Goal: Book appointment/travel/reservation

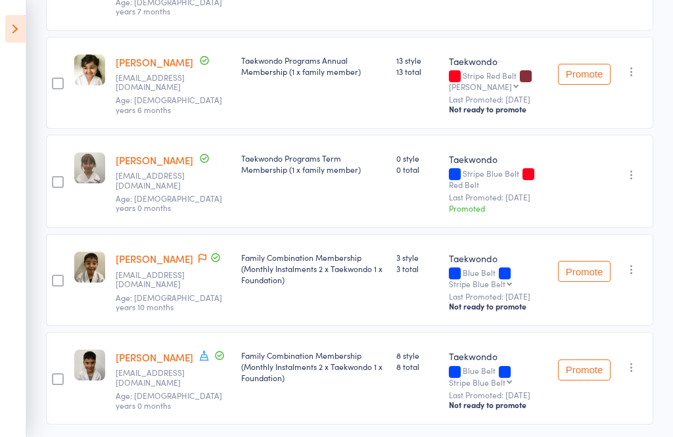
click at [7, 30] on icon at bounding box center [15, 29] width 20 height 28
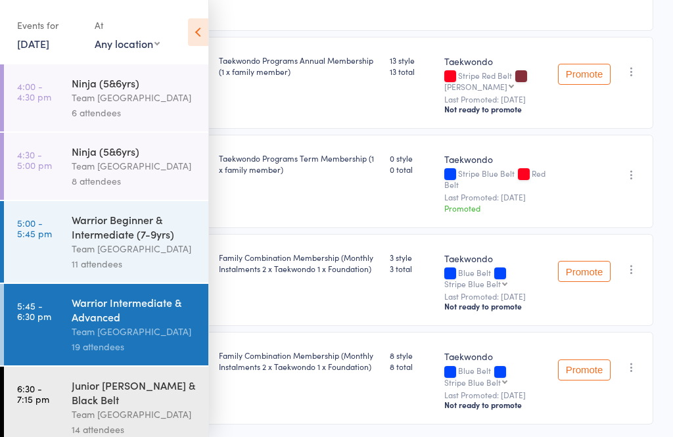
click at [109, 396] on div "Junior [PERSON_NAME] & Black Belt" at bounding box center [135, 392] width 126 height 29
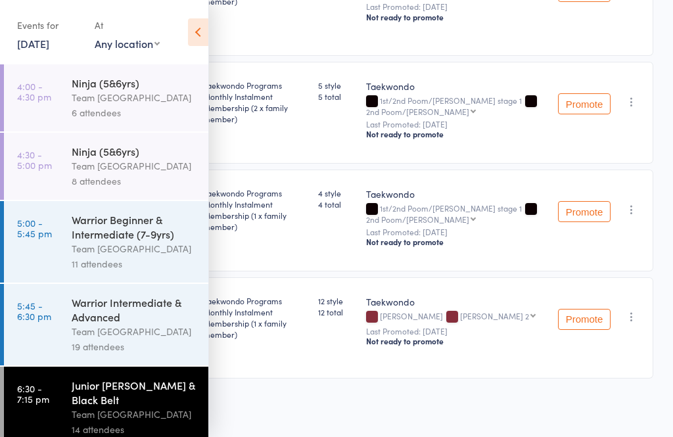
scroll to position [1, 0]
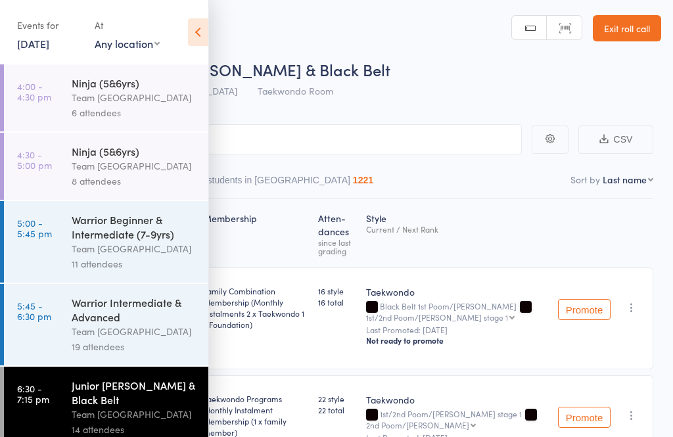
click at [134, 433] on div "14 attendees" at bounding box center [135, 429] width 126 height 15
click at [193, 42] on icon at bounding box center [198, 32] width 20 height 28
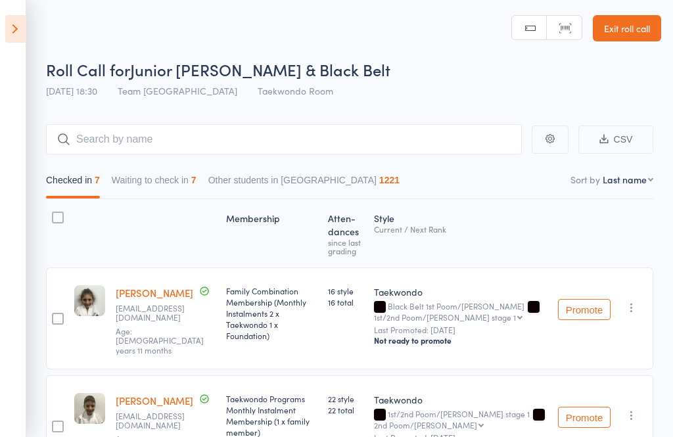
click at [592, 308] on button "Promote" at bounding box center [584, 309] width 53 height 21
click at [178, 187] on button "Waiting to check in 7" at bounding box center [154, 183] width 85 height 30
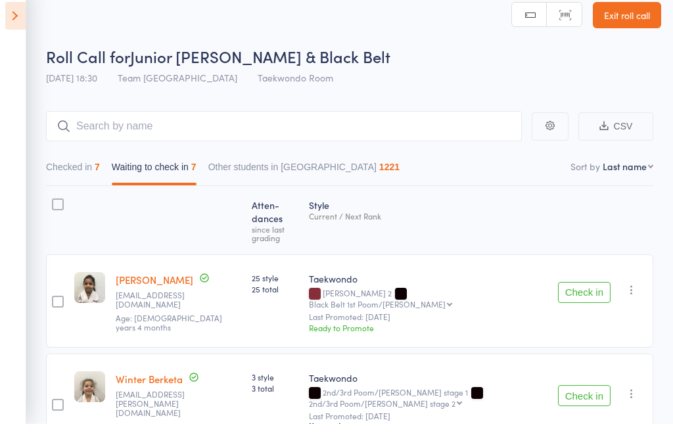
scroll to position [42, 0]
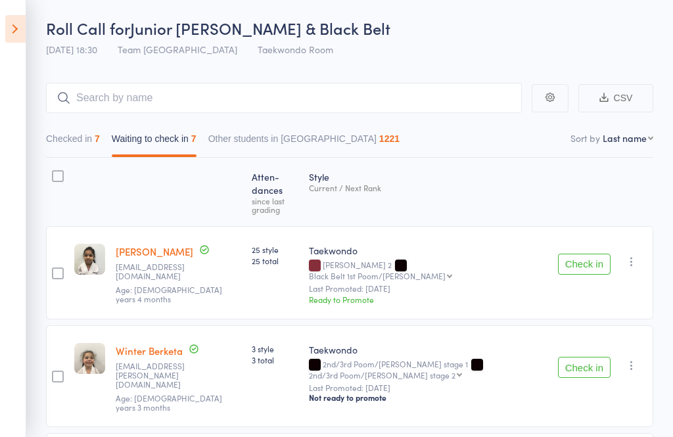
click at [577, 254] on button "Check in" at bounding box center [584, 264] width 53 height 21
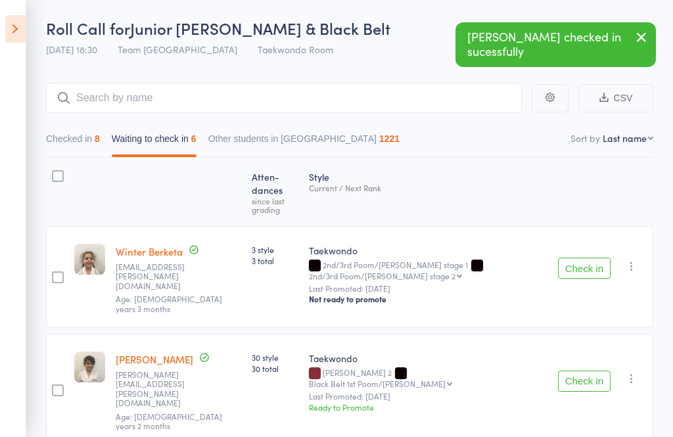
click at [640, 258] on button "button" at bounding box center [632, 266] width 16 height 16
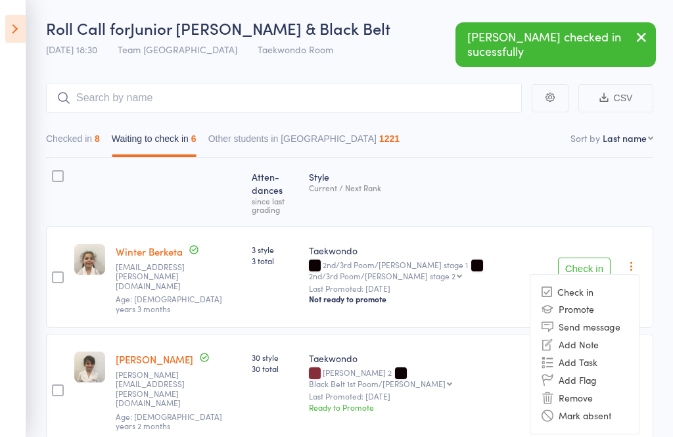
click at [617, 407] on li "Mark absent" at bounding box center [585, 416] width 109 height 18
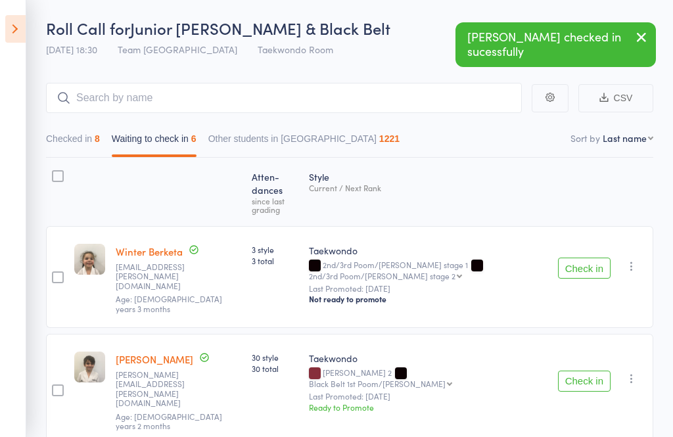
click at [632, 372] on icon "button" at bounding box center [631, 378] width 13 height 13
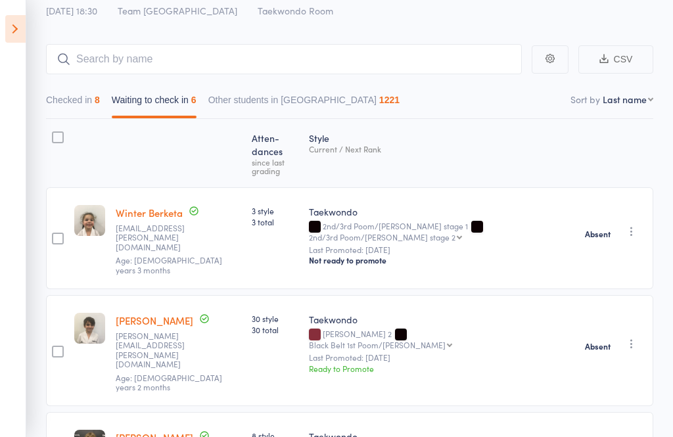
scroll to position [90, 0]
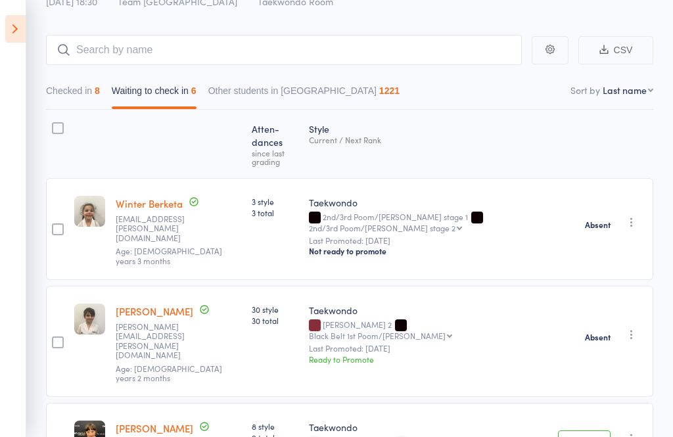
click at [584, 431] on button "Check in" at bounding box center [584, 441] width 53 height 21
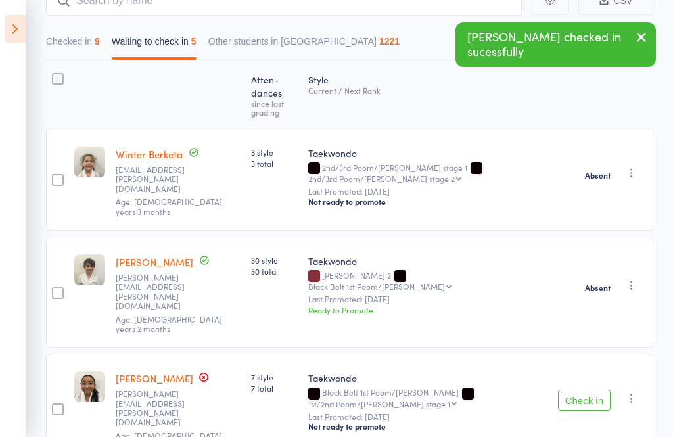
scroll to position [179, 0]
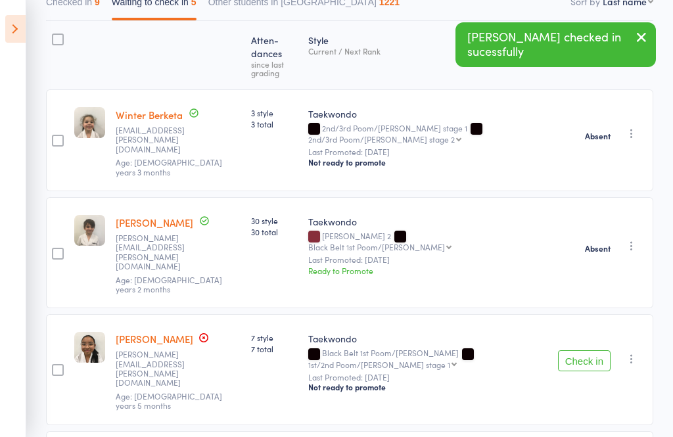
click at [580, 351] on button "Check in" at bounding box center [584, 361] width 53 height 21
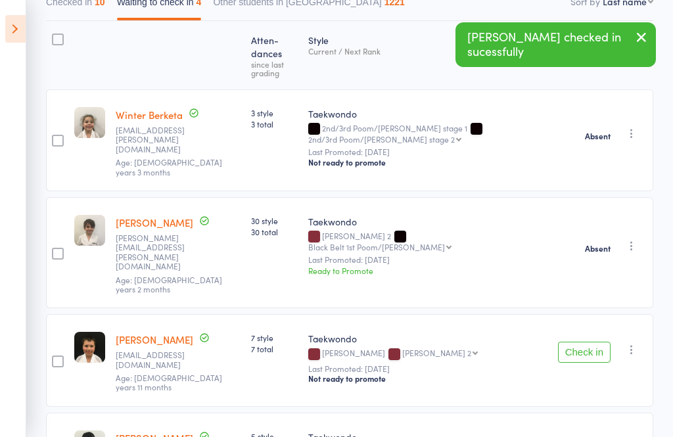
click at [589, 342] on button "Check in" at bounding box center [584, 352] width 53 height 21
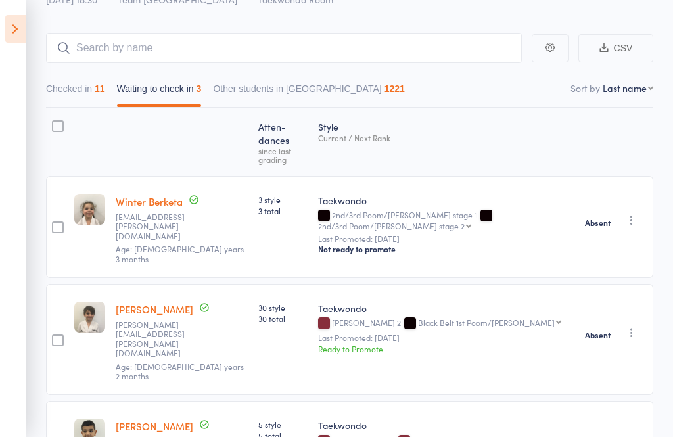
click at [5, 24] on icon at bounding box center [15, 29] width 20 height 28
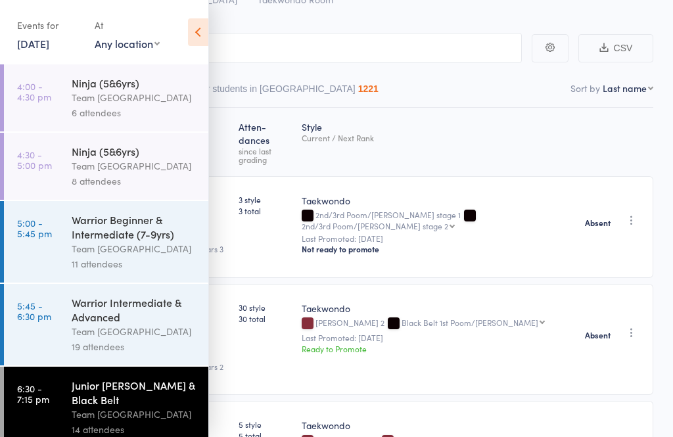
click at [193, 35] on icon at bounding box center [198, 32] width 20 height 28
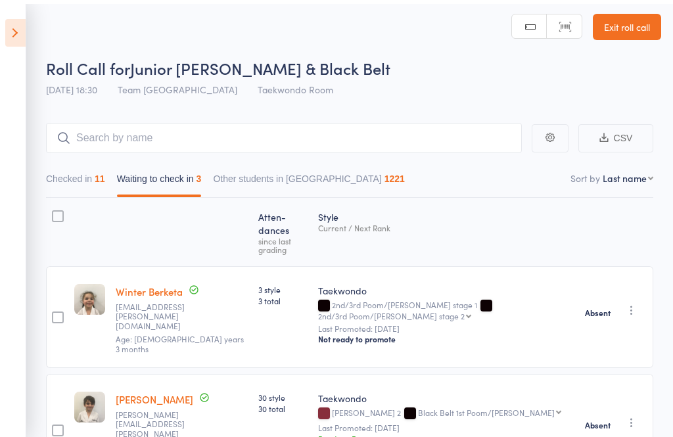
scroll to position [0, 0]
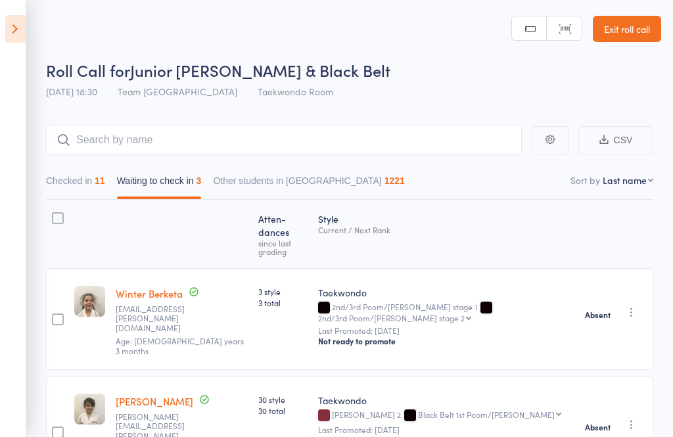
click at [631, 28] on link "Exit roll call" at bounding box center [627, 29] width 68 height 26
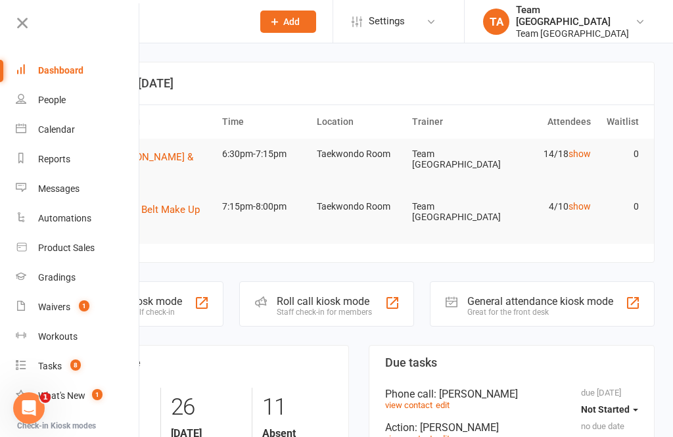
click at [70, 132] on div "Calendar" at bounding box center [56, 129] width 37 height 11
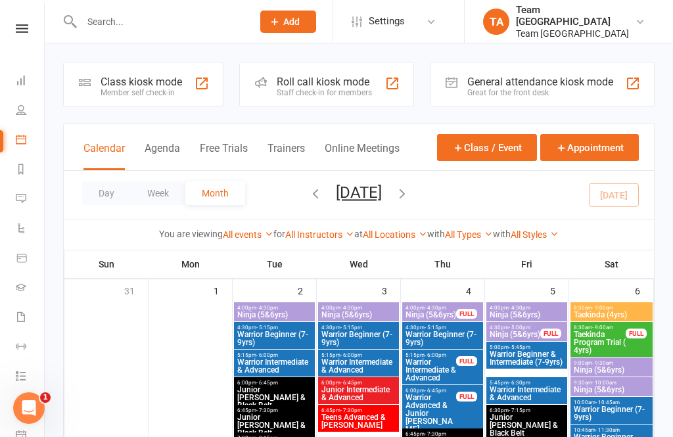
click at [93, 179] on div "Day Week Month [DATE] [DATE] Sun Mon Tue Wed Thu Fri Sat 31 01 02 03 04 05 06 0…" at bounding box center [359, 195] width 591 height 48
click at [101, 193] on button "Day" at bounding box center [106, 194] width 49 height 24
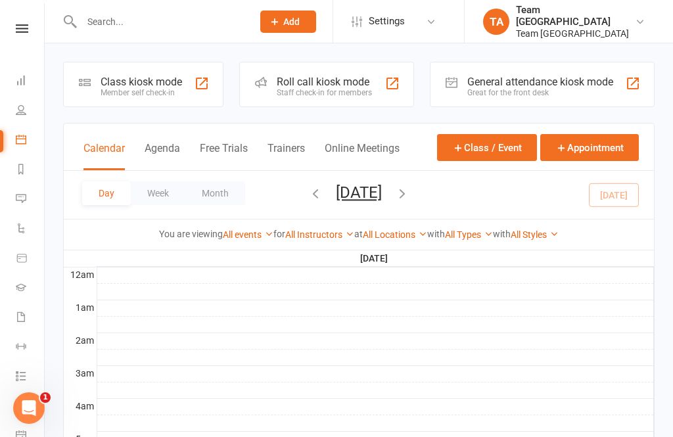
click at [373, 195] on button "[DATE]" at bounding box center [359, 192] width 46 height 18
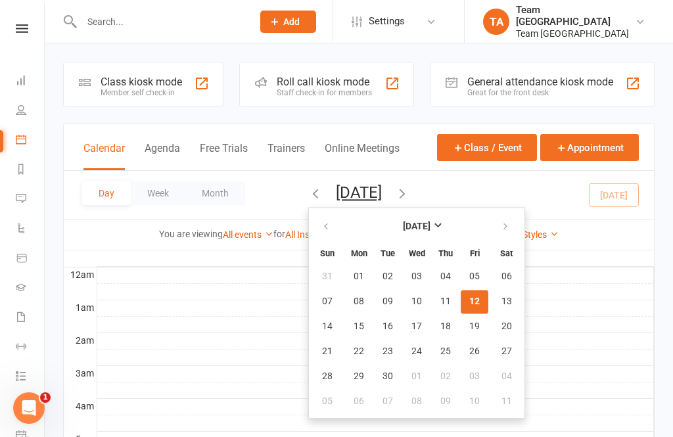
click at [461, 309] on button "12" at bounding box center [475, 302] width 28 height 24
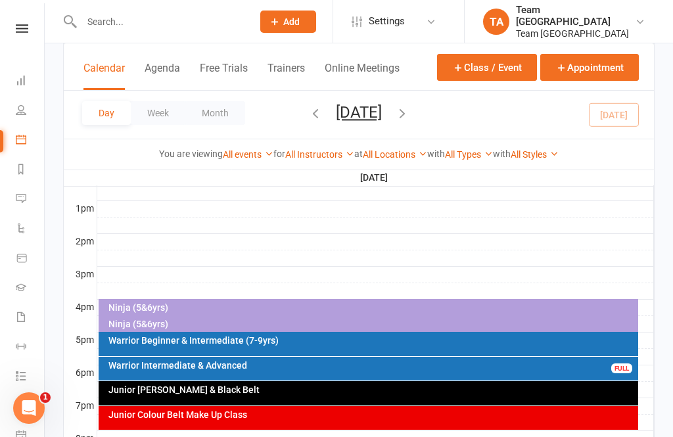
scroll to position [486, 0]
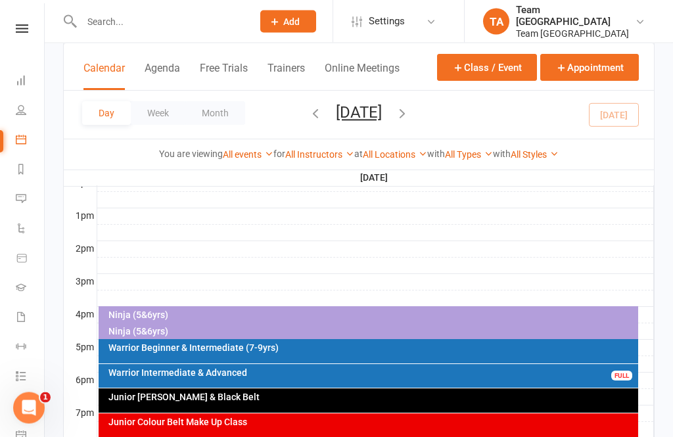
click at [266, 393] on div "Junior [PERSON_NAME] & Black Belt" at bounding box center [372, 397] width 529 height 9
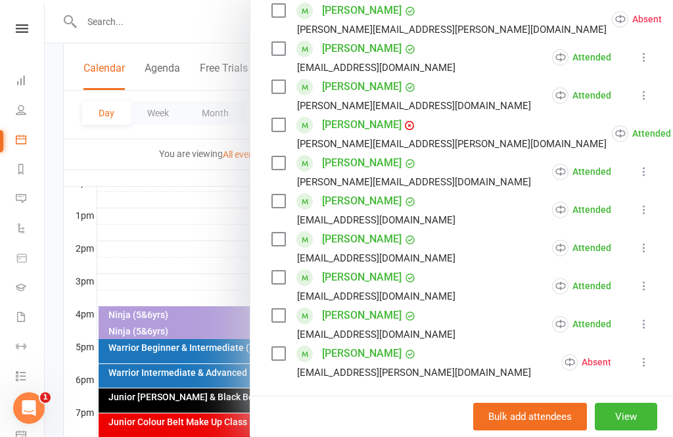
scroll to position [396, 0]
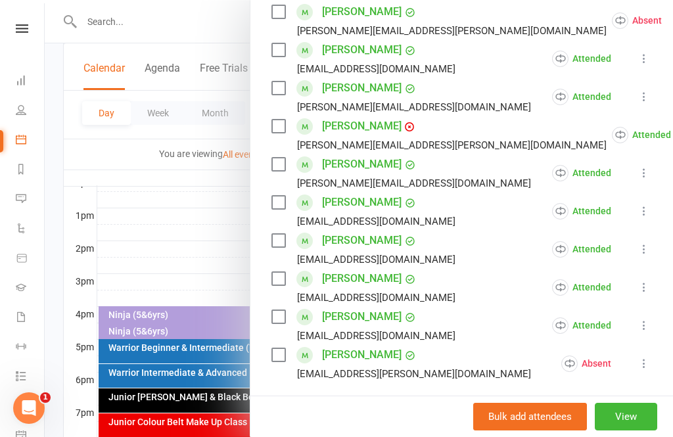
click at [363, 429] on input "search" at bounding box center [462, 419] width 381 height 28
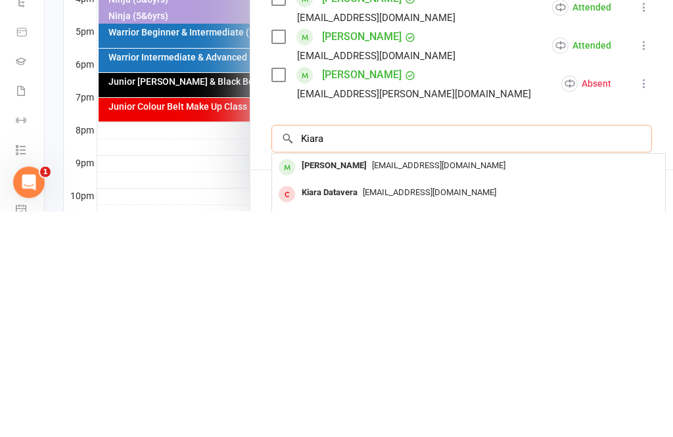
scroll to position [452, 0]
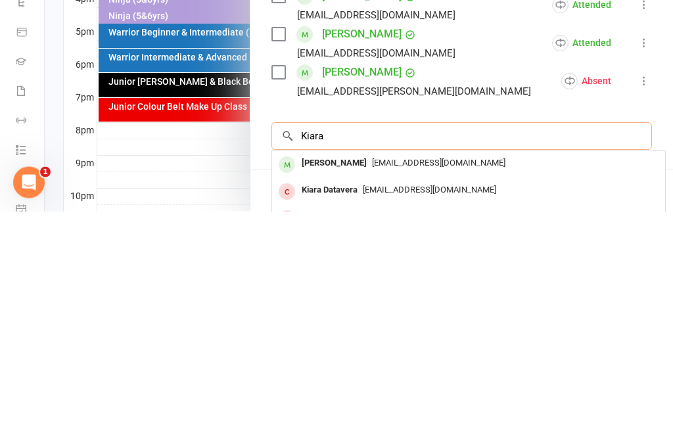
type input "Kiara"
click at [372, 384] on span "[EMAIL_ADDRESS][DOMAIN_NAME]" at bounding box center [439, 389] width 134 height 10
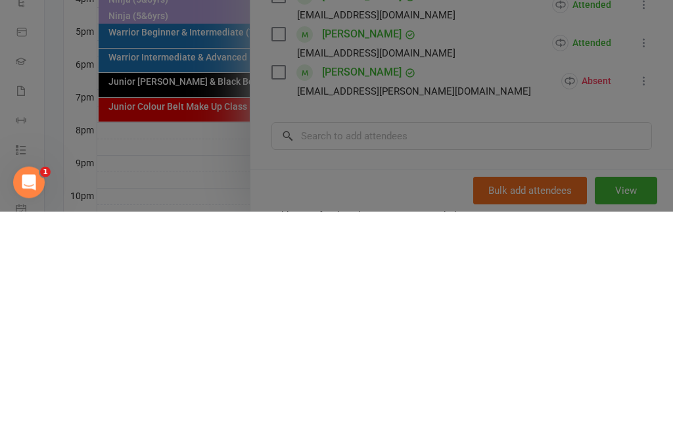
scroll to position [615, 0]
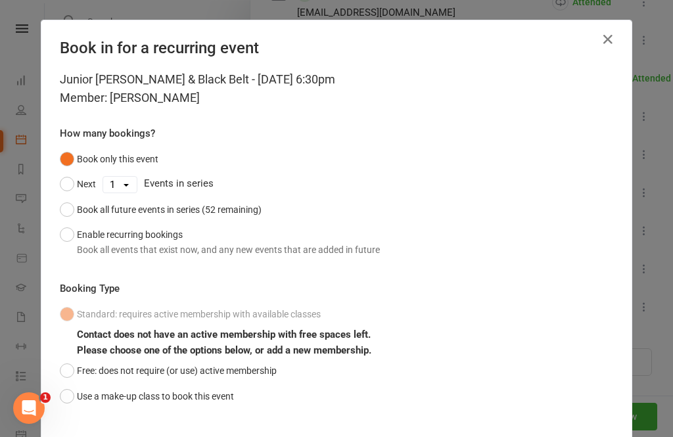
click at [60, 404] on button "Use a make-up class to book this event" at bounding box center [147, 396] width 174 height 25
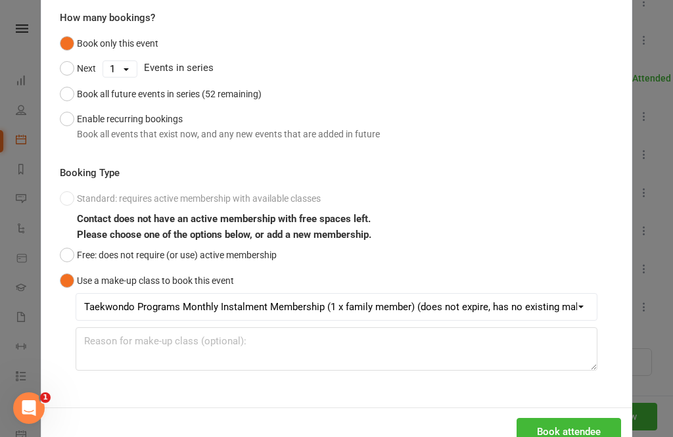
scroll to position [115, 0]
click at [561, 437] on button "Book attendee" at bounding box center [569, 433] width 105 height 28
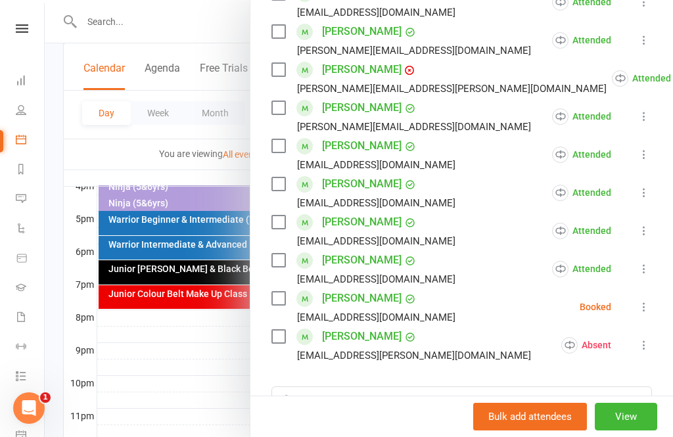
click at [650, 315] on button at bounding box center [645, 307] width 16 height 16
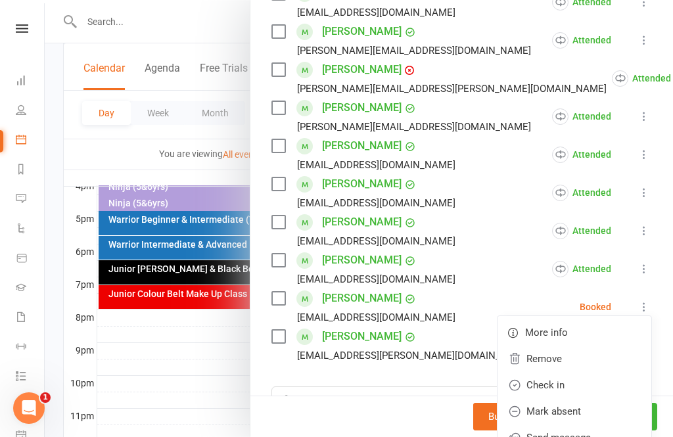
click at [573, 367] on link "Remove" at bounding box center [575, 359] width 154 height 26
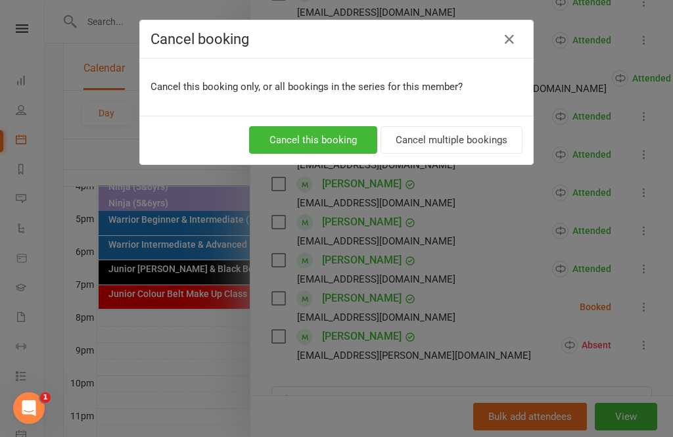
click at [321, 132] on button "Cancel this booking" at bounding box center [313, 140] width 128 height 28
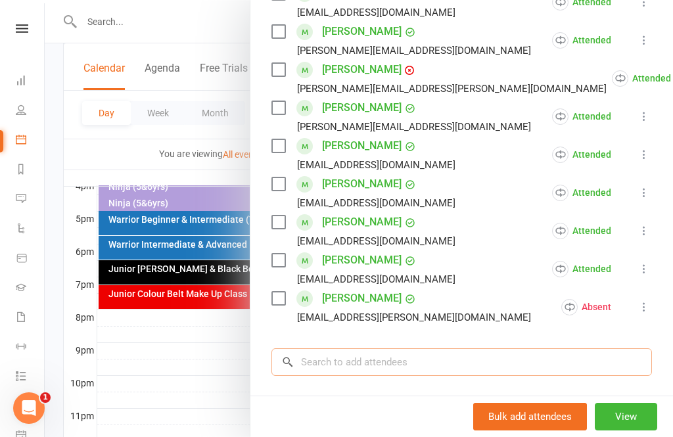
click at [312, 356] on input "search" at bounding box center [462, 363] width 381 height 28
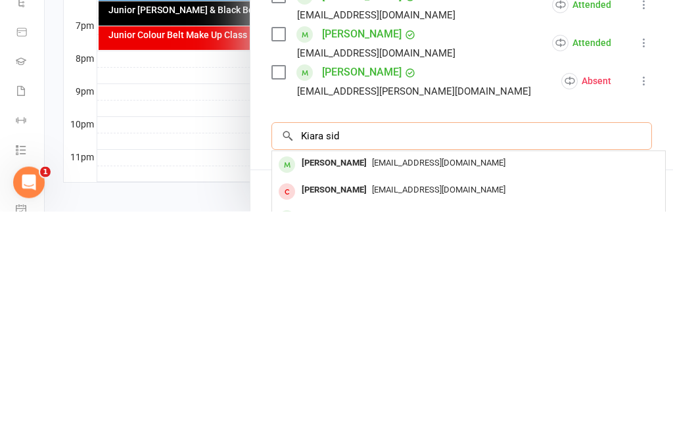
type input "Kiara sid"
click at [372, 384] on span "[EMAIL_ADDRESS][DOMAIN_NAME]" at bounding box center [439, 389] width 134 height 10
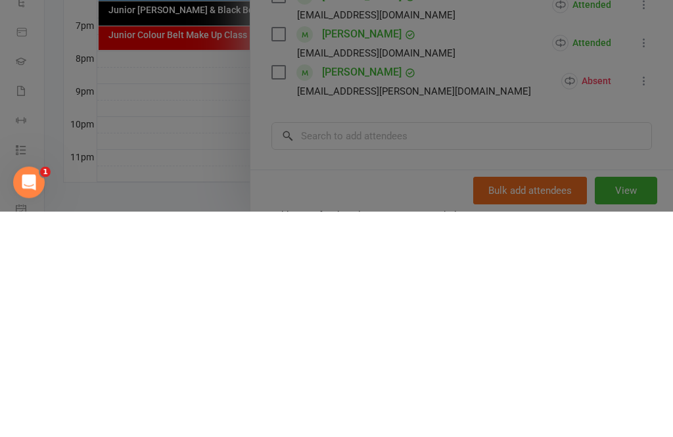
scroll to position [615, 0]
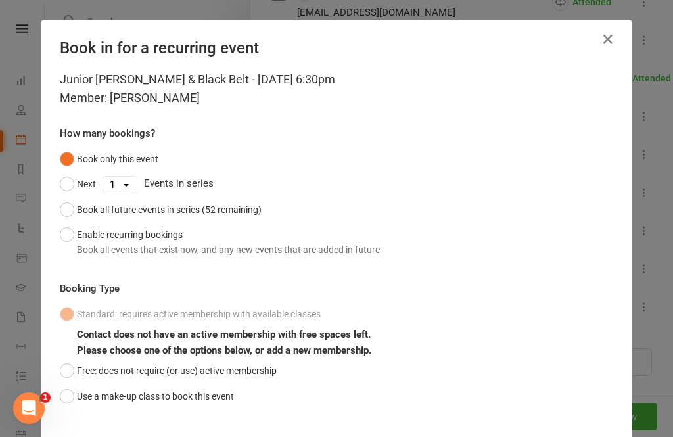
click at [64, 402] on button "Use a make-up class to book this event" at bounding box center [147, 396] width 174 height 25
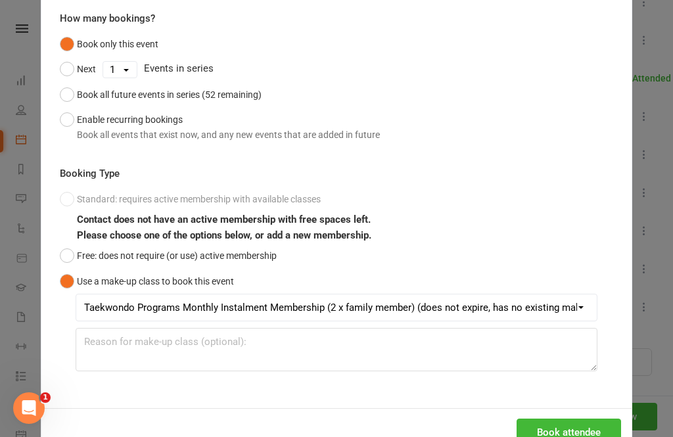
click at [579, 430] on button "Book attendee" at bounding box center [569, 433] width 105 height 28
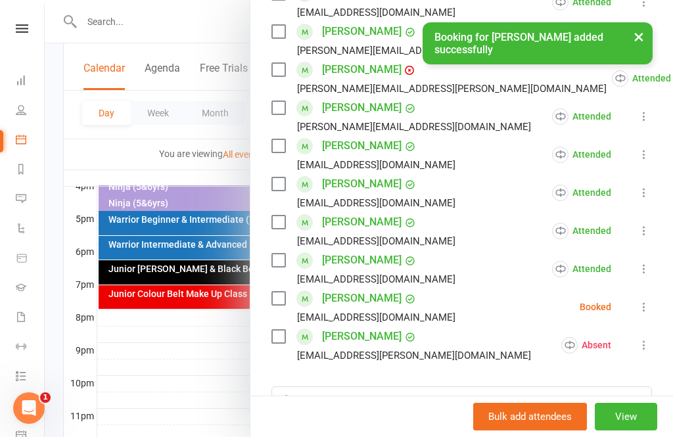
click at [651, 313] on icon at bounding box center [644, 307] width 13 height 13
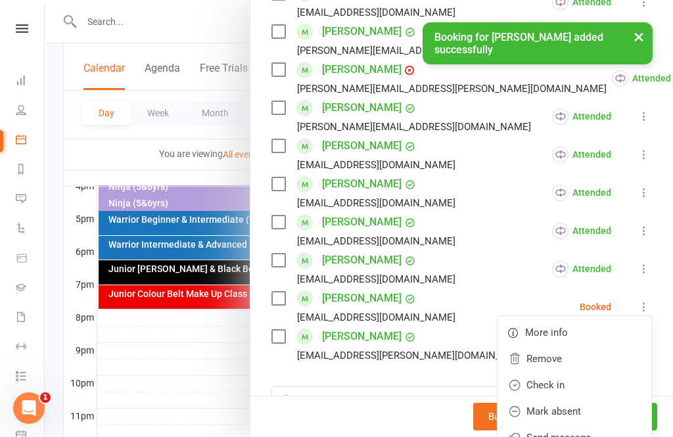
click at [576, 390] on link "Check in" at bounding box center [575, 385] width 154 height 26
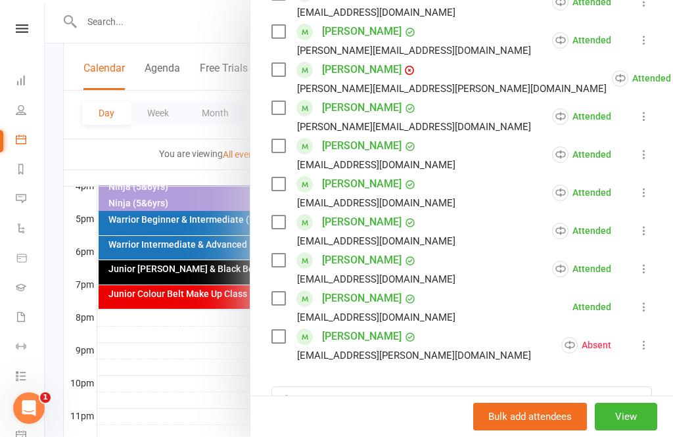
click at [198, 347] on div at bounding box center [359, 218] width 629 height 437
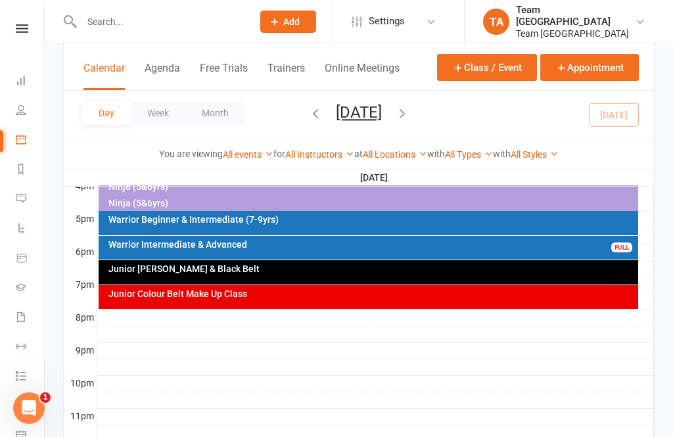
click at [189, 292] on div "Junior Colour Belt Make Up Class" at bounding box center [372, 293] width 529 height 9
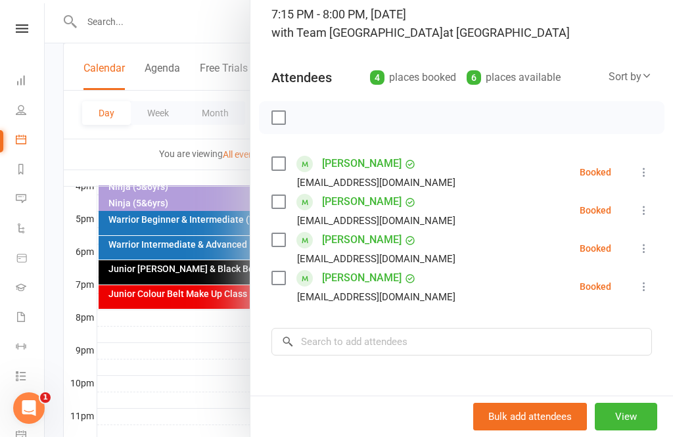
scroll to position [111, 0]
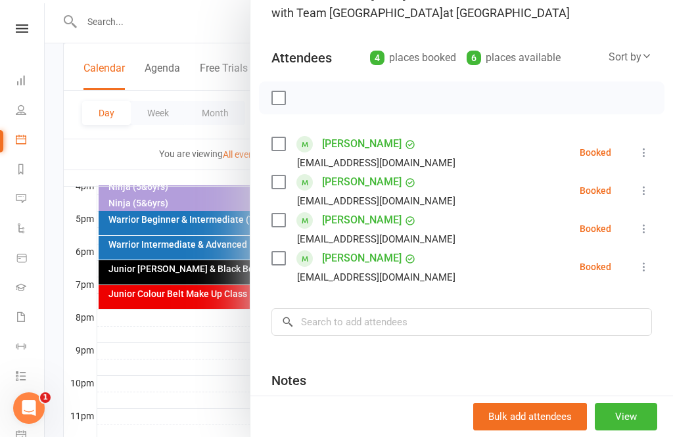
click at [203, 356] on div at bounding box center [359, 218] width 629 height 437
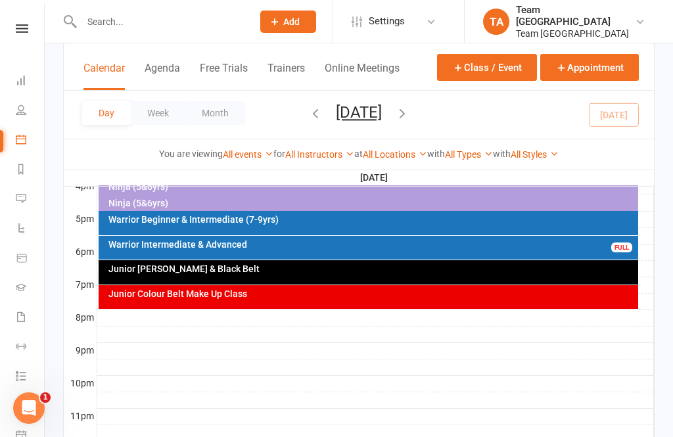
click at [211, 265] on div "Junior [PERSON_NAME] & Black Belt" at bounding box center [372, 268] width 529 height 9
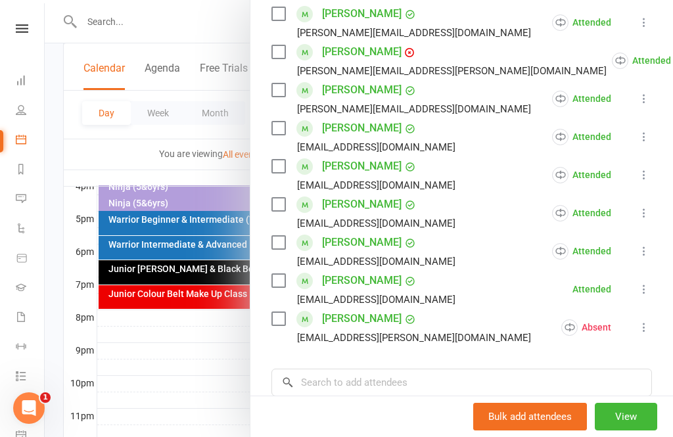
scroll to position [482, 0]
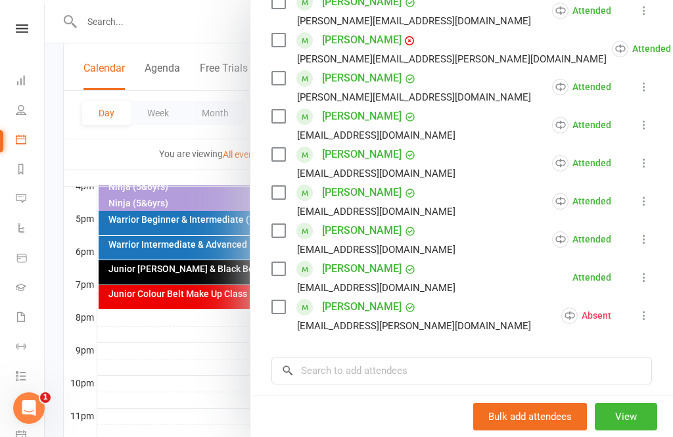
click at [341, 270] on link "[PERSON_NAME]" at bounding box center [362, 268] width 80 height 21
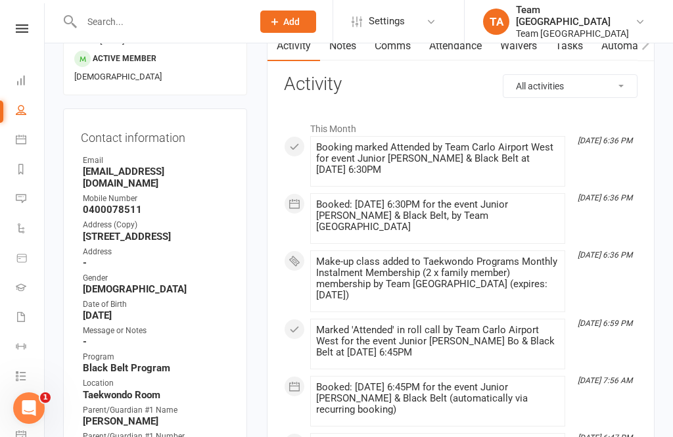
scroll to position [39, 0]
